Goal: Complete application form

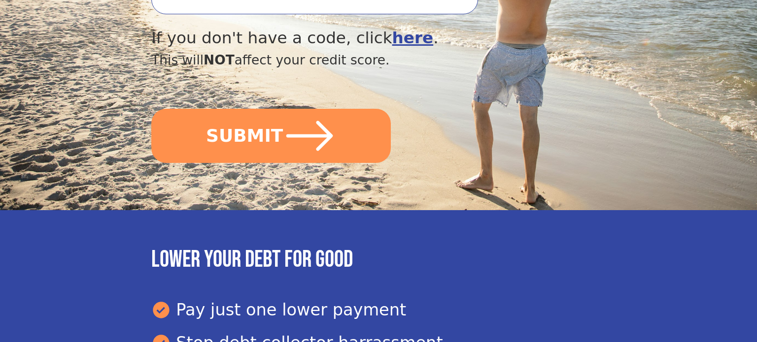
scroll to position [473, 0]
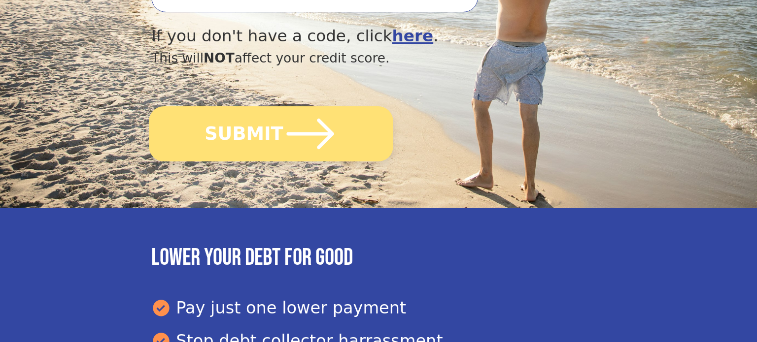
click at [309, 107] on icon "submit" at bounding box center [310, 134] width 54 height 54
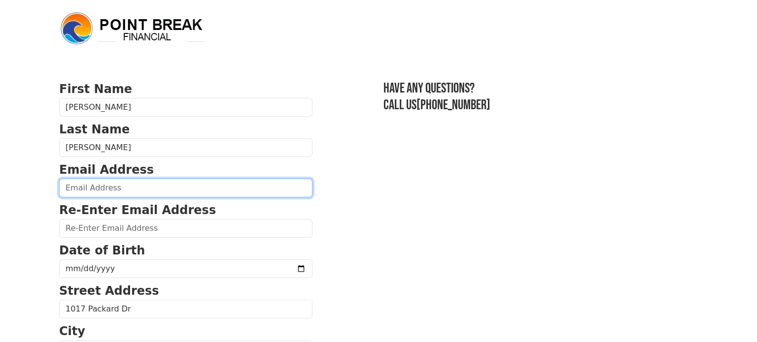
click at [99, 189] on input "email" at bounding box center [185, 188] width 253 height 19
type input "chrissynelson15@gmail.com"
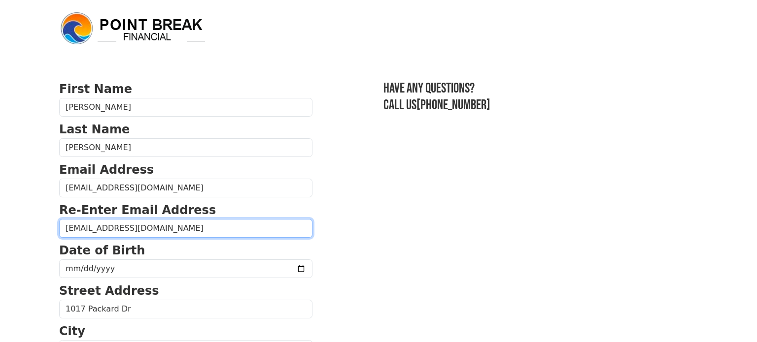
type input "chrissynelson15@gmail.com"
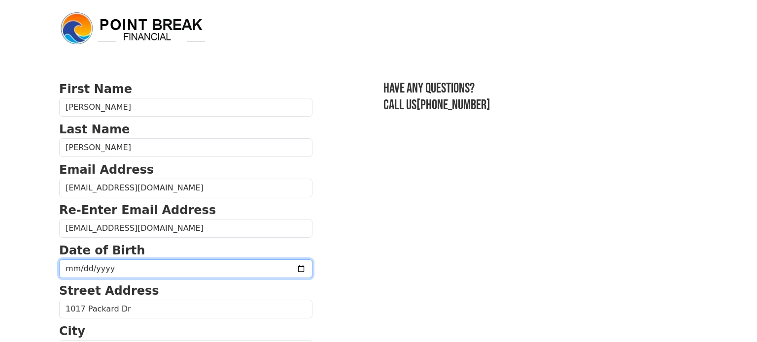
click at [81, 272] on input "date" at bounding box center [185, 269] width 253 height 19
type input "1969-11-30"
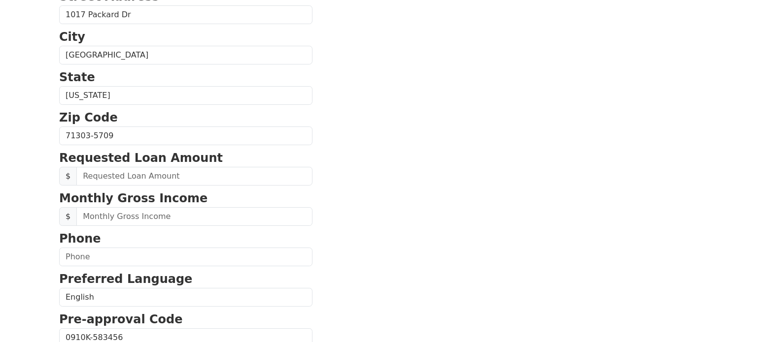
scroll to position [296, 0]
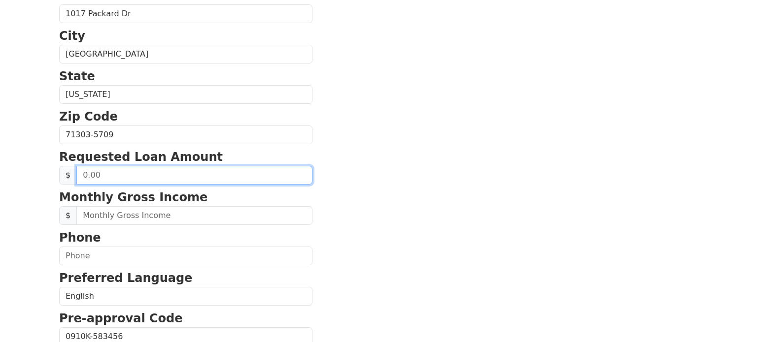
click at [124, 175] on input "text" at bounding box center [194, 175] width 236 height 19
type input "50,000.00"
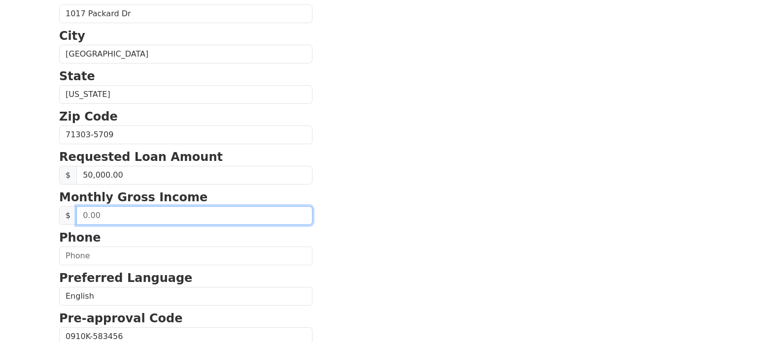
click at [102, 216] on input "text" at bounding box center [194, 215] width 236 height 19
type input "14,000.00"
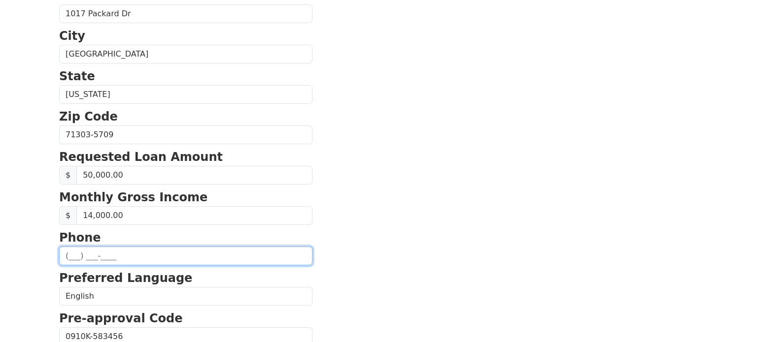
click at [88, 260] on input "text" at bounding box center [185, 256] width 253 height 19
type input "(469) 404-1400"
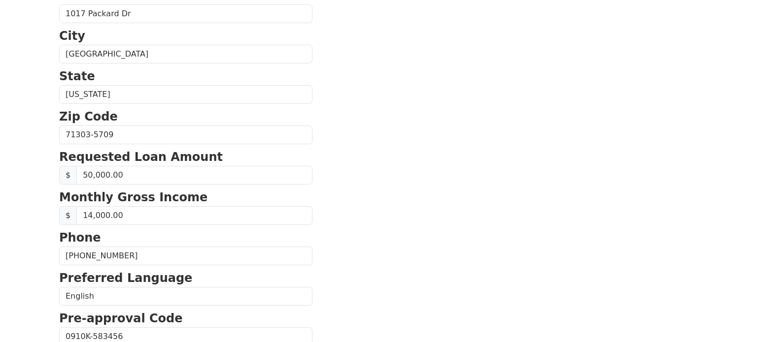
click at [343, 242] on section "First Name Chrisandra Last Name Nelson Email Address chrissynelson15@gmail.com …" at bounding box center [378, 136] width 638 height 702
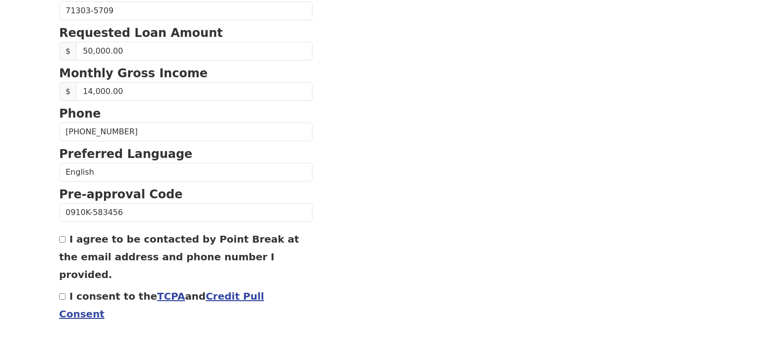
scroll to position [437, 0]
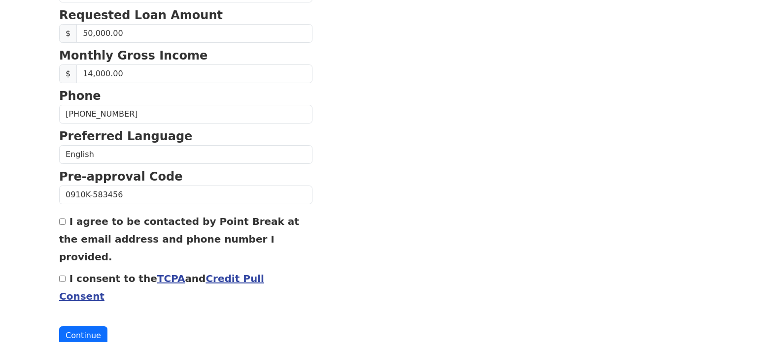
click at [63, 222] on div "I agree to be contacted by Point Break at the email address and phone number I …" at bounding box center [185, 238] width 253 height 53
click at [63, 219] on input "I agree to be contacted by Point Break at the email address and phone number I …" at bounding box center [62, 222] width 6 height 6
checkbox input "true"
click at [64, 276] on input "I consent to the TCPA and Credit Pull Consent" at bounding box center [62, 279] width 6 height 6
checkbox input "true"
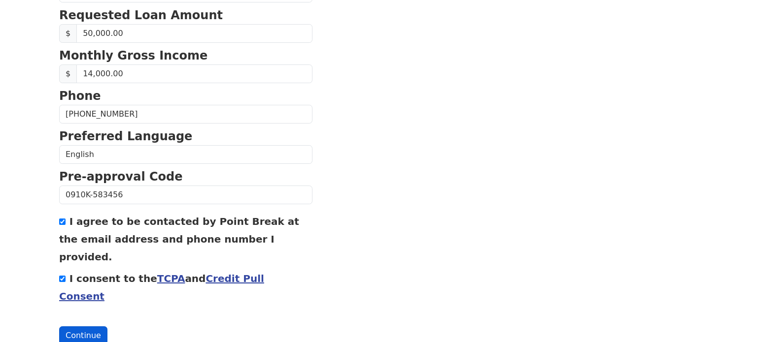
click at [76, 327] on button "Continue" at bounding box center [83, 336] width 48 height 19
